Goal: Task Accomplishment & Management: Use online tool/utility

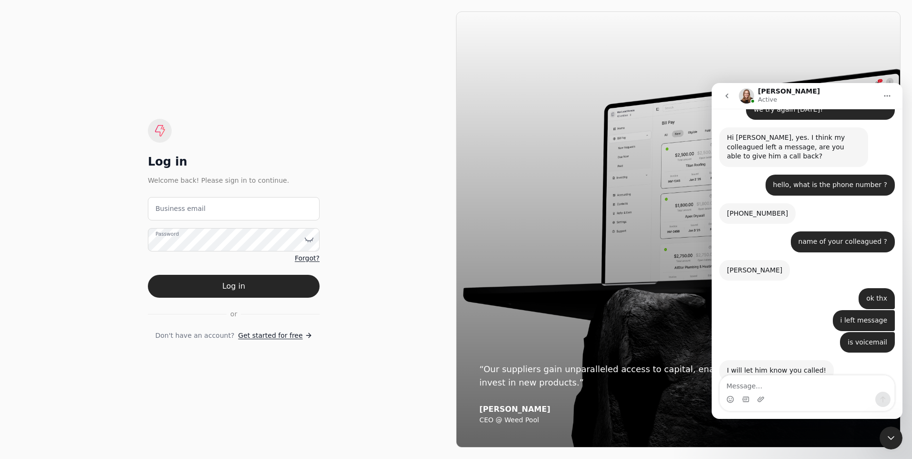
scroll to position [1259, 0]
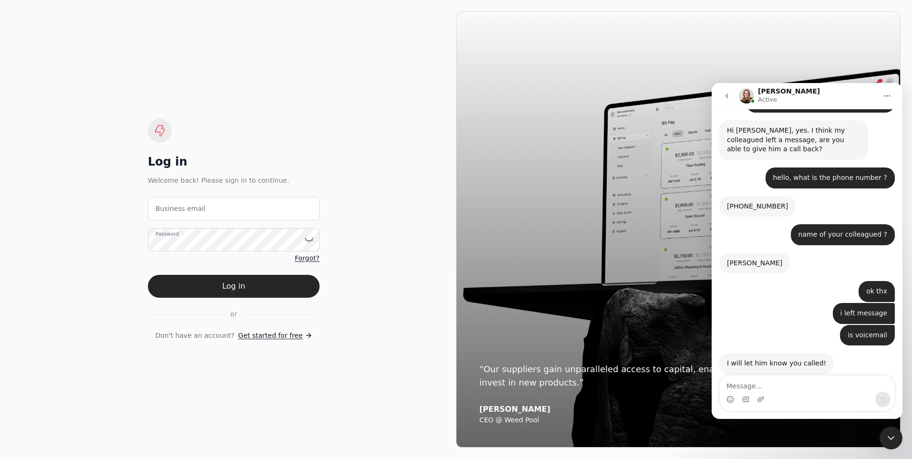
click at [177, 206] on label "Business email" at bounding box center [180, 209] width 50 height 10
click at [177, 206] on email "Business email" at bounding box center [234, 208] width 172 height 23
type email "[EMAIL_ADDRESS][DOMAIN_NAME]"
click at [148, 275] on button "Log in" at bounding box center [234, 286] width 172 height 23
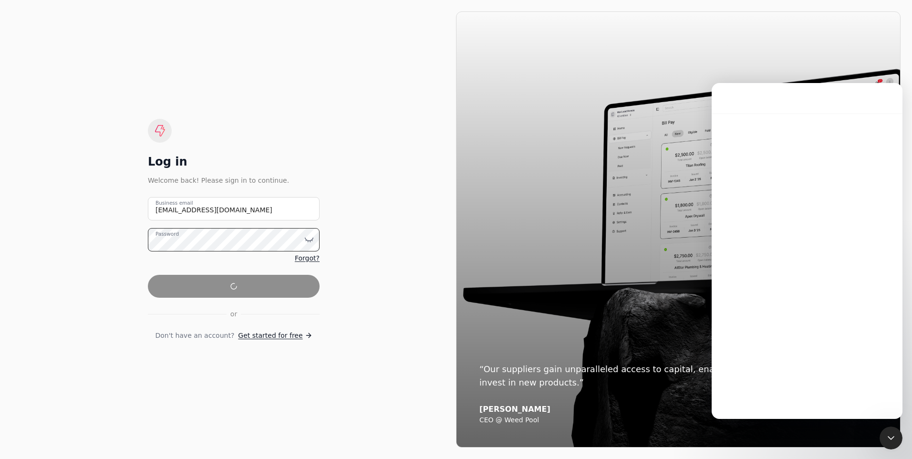
scroll to position [0, 0]
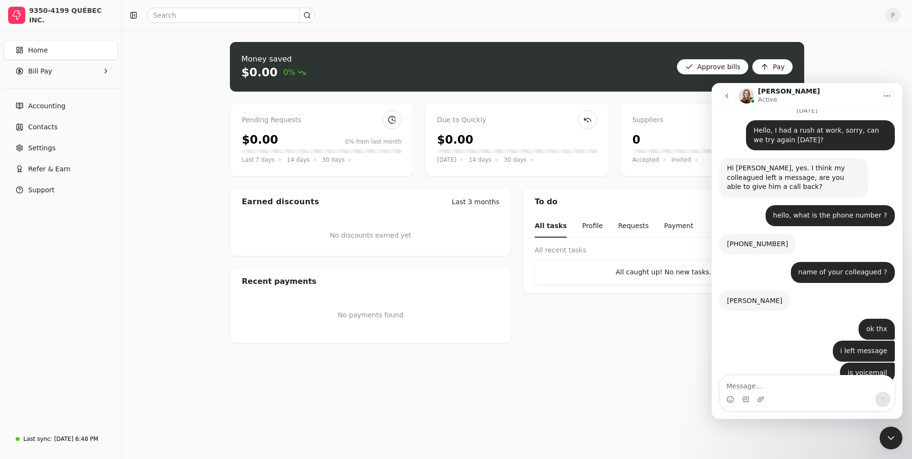
scroll to position [1259, 0]
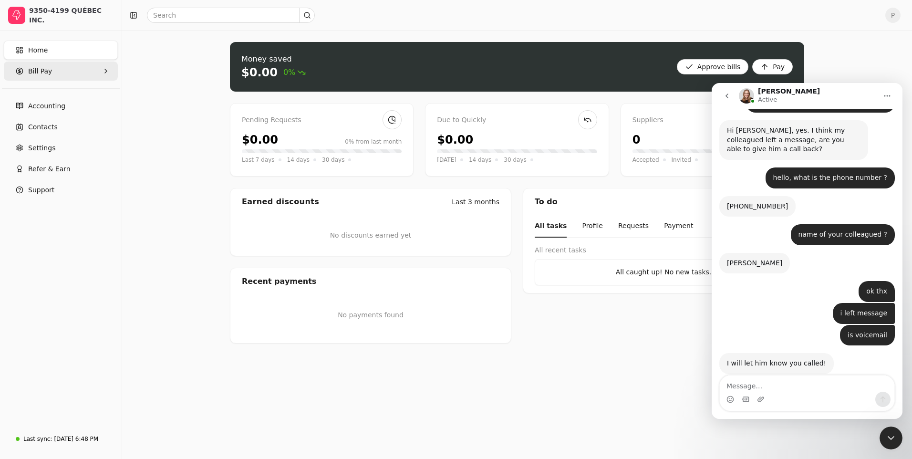
click at [40, 72] on span "Bill Pay" at bounding box center [40, 71] width 24 height 10
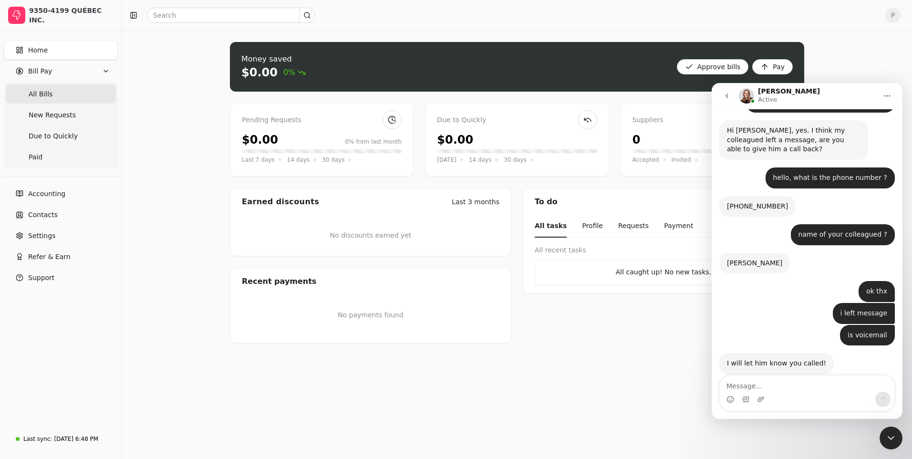
click at [37, 89] on span "All Bills" at bounding box center [41, 94] width 24 height 10
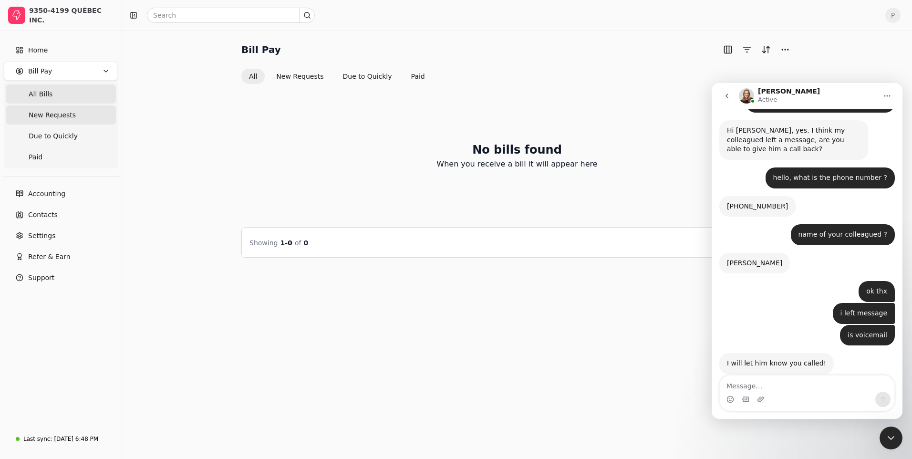
click at [39, 110] on span "New Requests" at bounding box center [52, 115] width 47 height 10
click at [429, 309] on div "Bill Pay Selected items: 0 All New Requests Due to Quickly Paid No bills found …" at bounding box center [517, 245] width 790 height 428
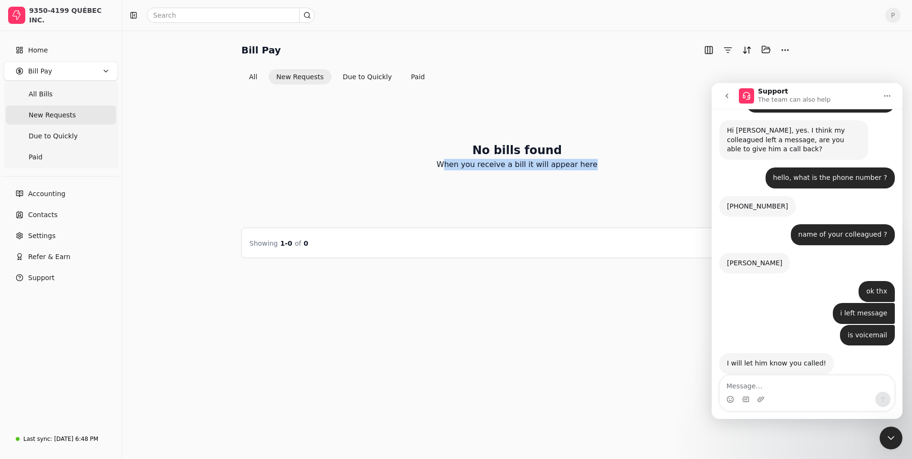
drag, startPoint x: 454, startPoint y: 147, endPoint x: 590, endPoint y: 154, distance: 137.0
click at [590, 154] on div "No bills found When you receive a bill it will appear here" at bounding box center [516, 156] width 551 height 120
drag, startPoint x: 590, startPoint y: 154, endPoint x: 599, endPoint y: 160, distance: 9.9
click at [599, 160] on div "No bills found When you receive a bill it will appear here" at bounding box center [516, 156] width 551 height 120
click at [39, 88] on Bills "All Bills" at bounding box center [61, 93] width 110 height 19
